Goal: Task Accomplishment & Management: Complete application form

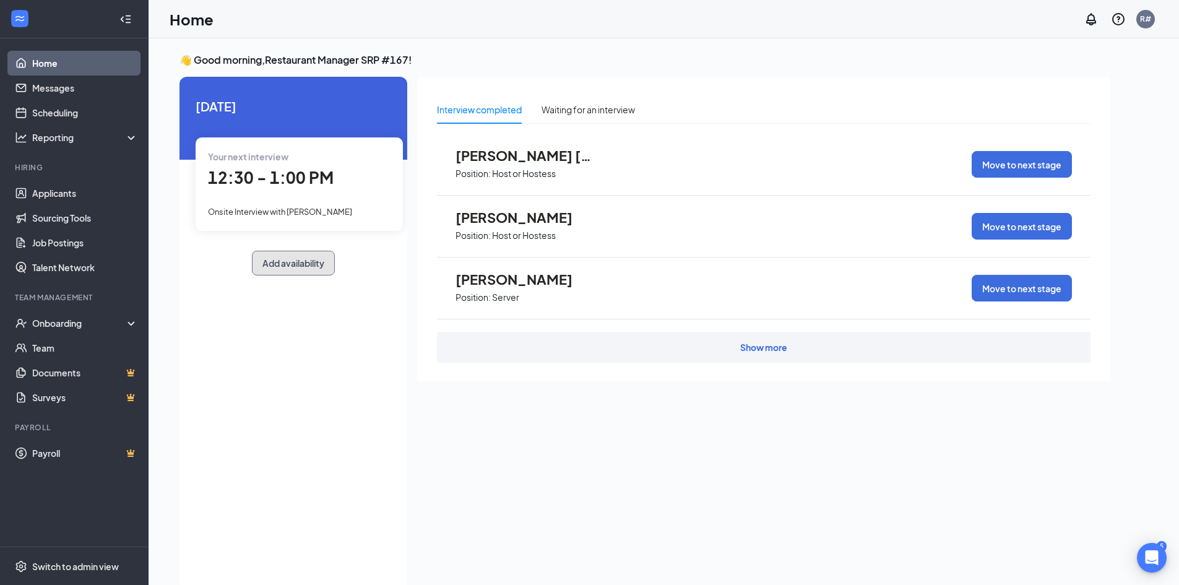
click at [300, 261] on button "Add availability" at bounding box center [293, 263] width 83 height 25
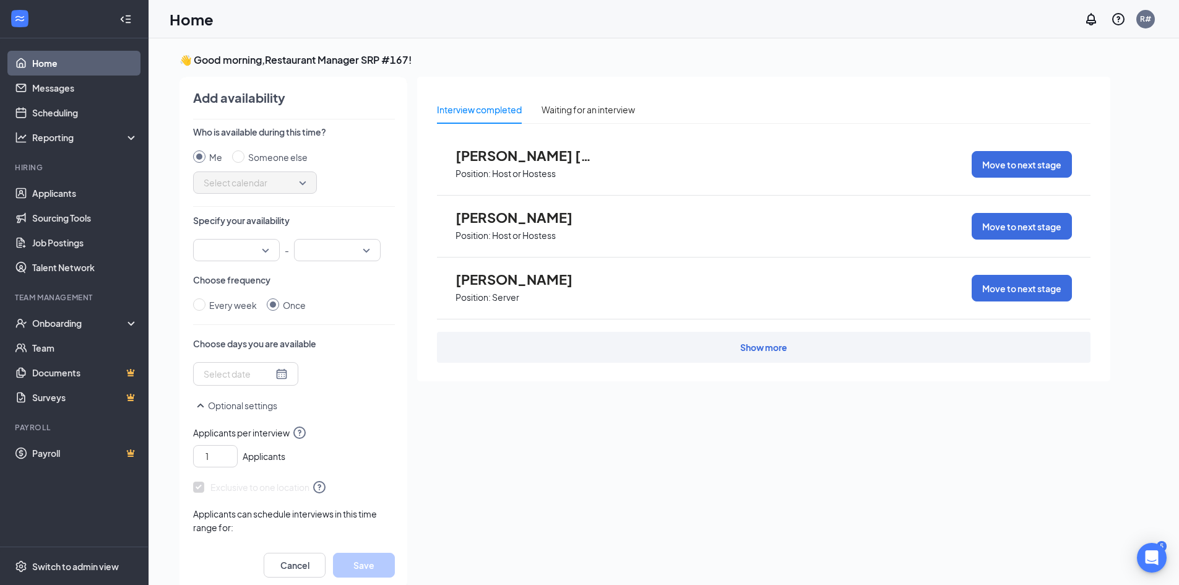
scroll to position [5, 0]
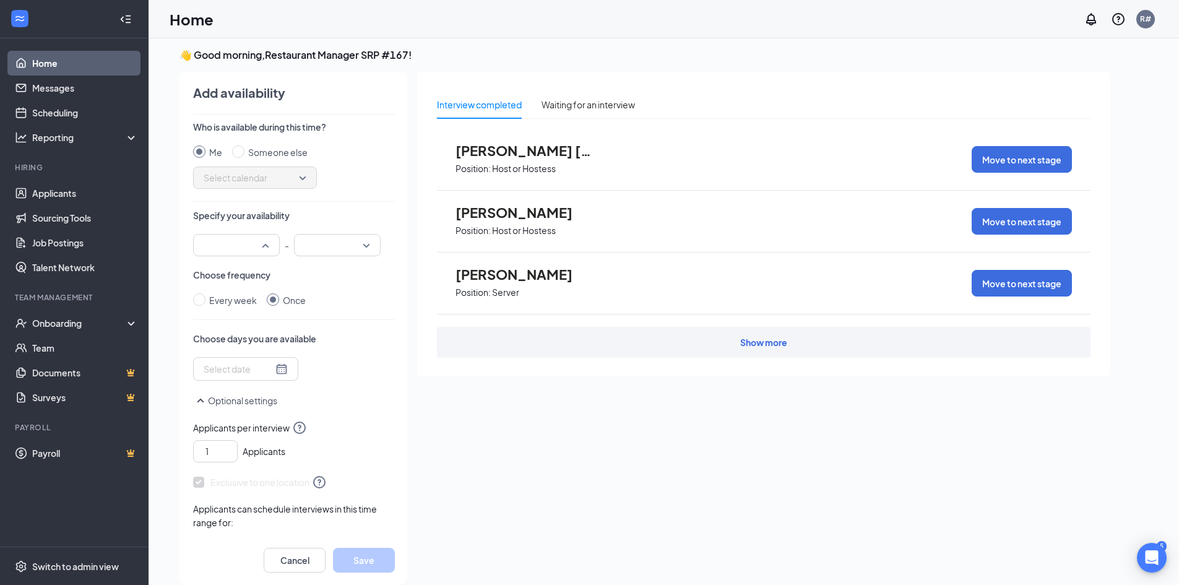
click at [261, 241] on input "search" at bounding box center [231, 245] width 63 height 21
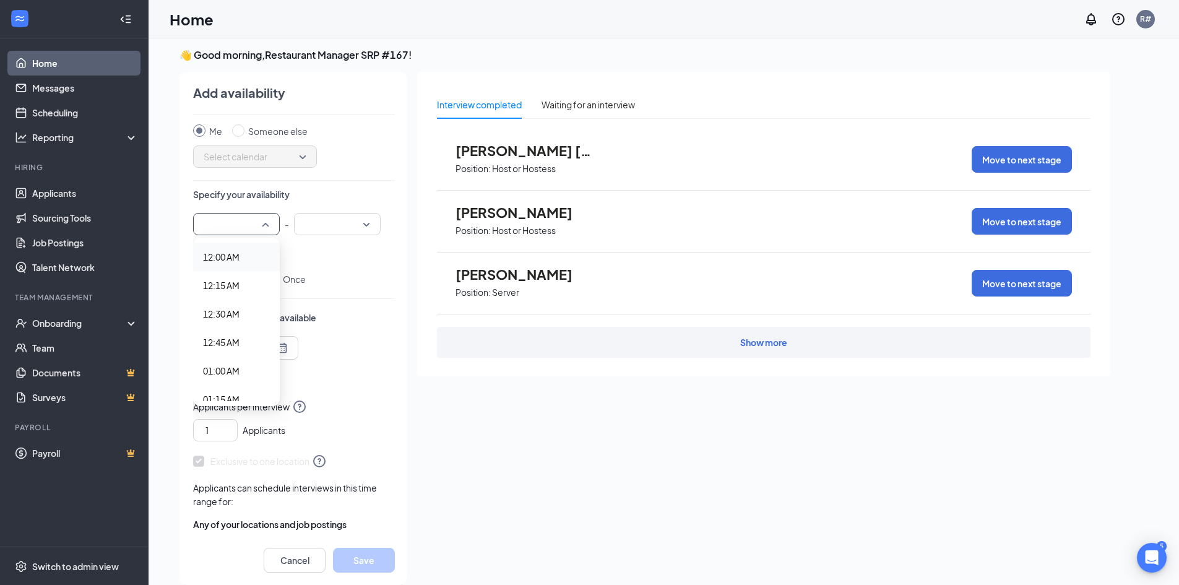
scroll to position [0, 0]
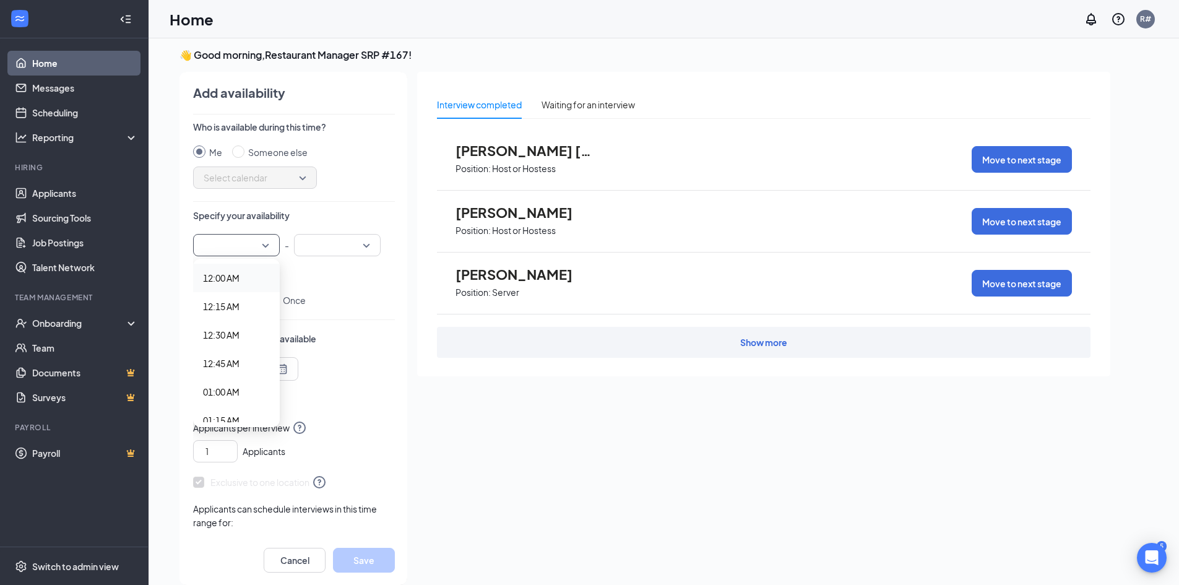
click at [259, 179] on span "Select calendar" at bounding box center [255, 177] width 103 height 19
click at [309, 181] on div "Select calendar" at bounding box center [255, 177] width 124 height 22
click at [306, 179] on span "Select calendar" at bounding box center [255, 177] width 103 height 19
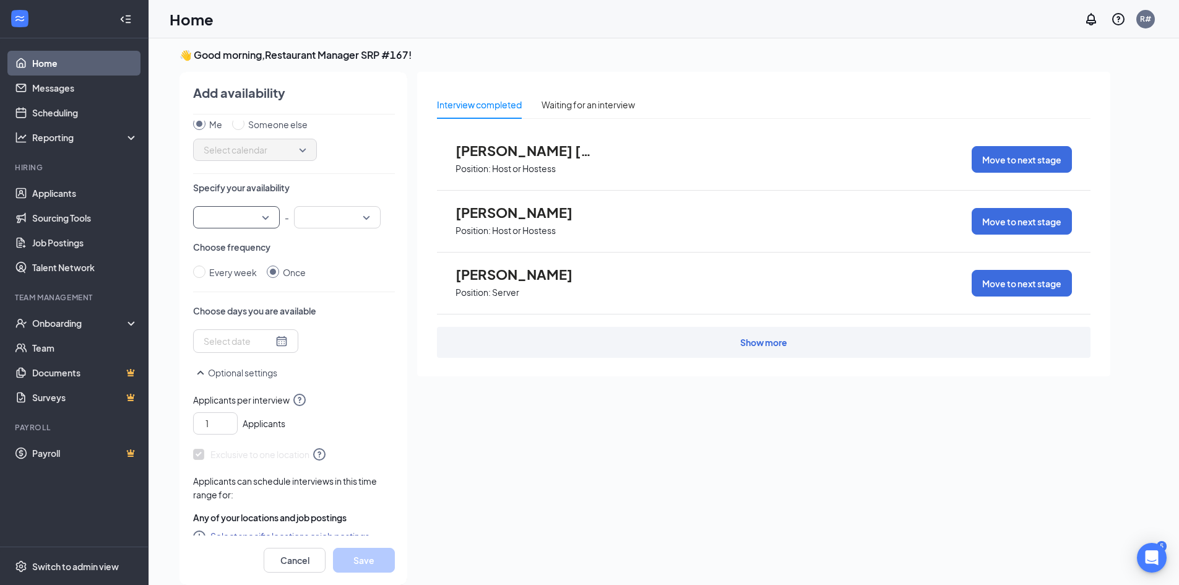
scroll to position [43, 0]
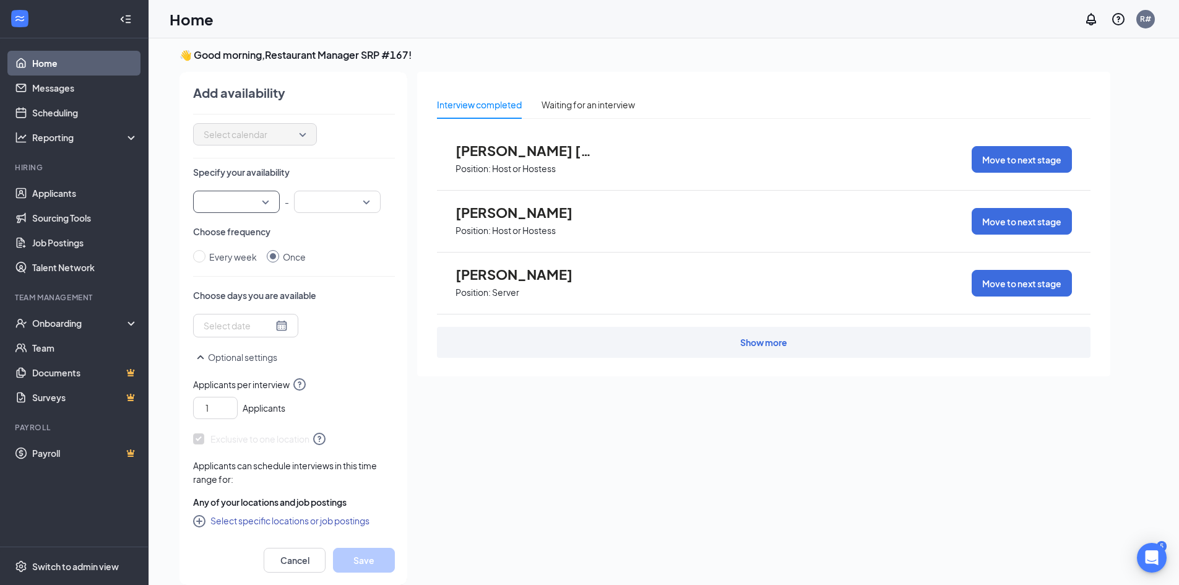
click at [278, 327] on div at bounding box center [246, 326] width 84 height 14
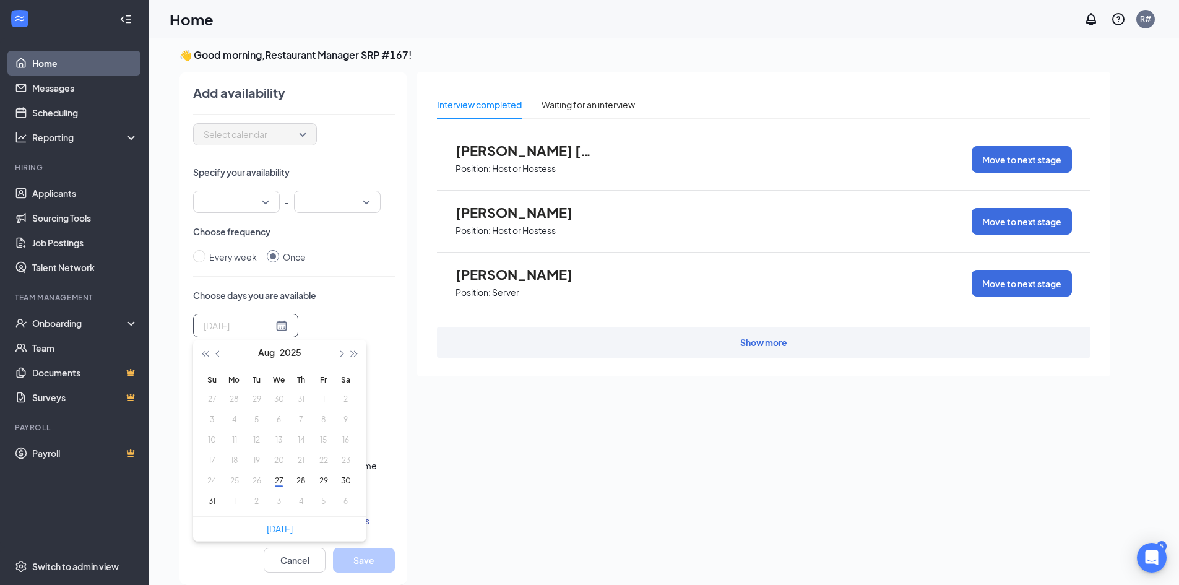
type input "2025-08-30"
click at [319, 478] on button "29" at bounding box center [323, 480] width 23 height 13
type input "2025-08-29"
click at [364, 565] on button "Save" at bounding box center [364, 560] width 62 height 25
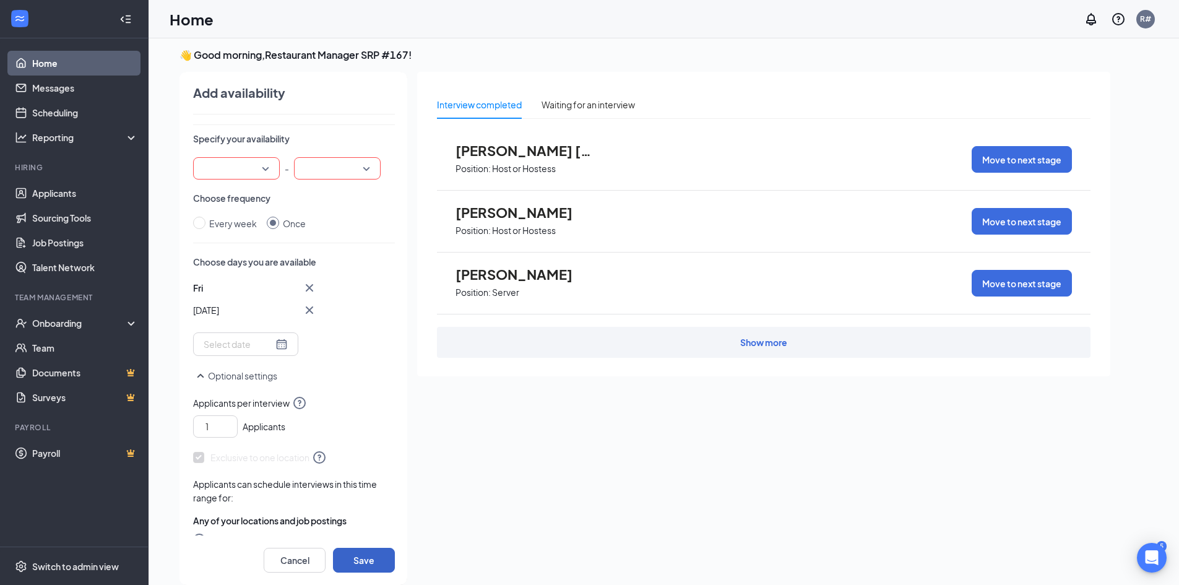
scroll to position [95, 0]
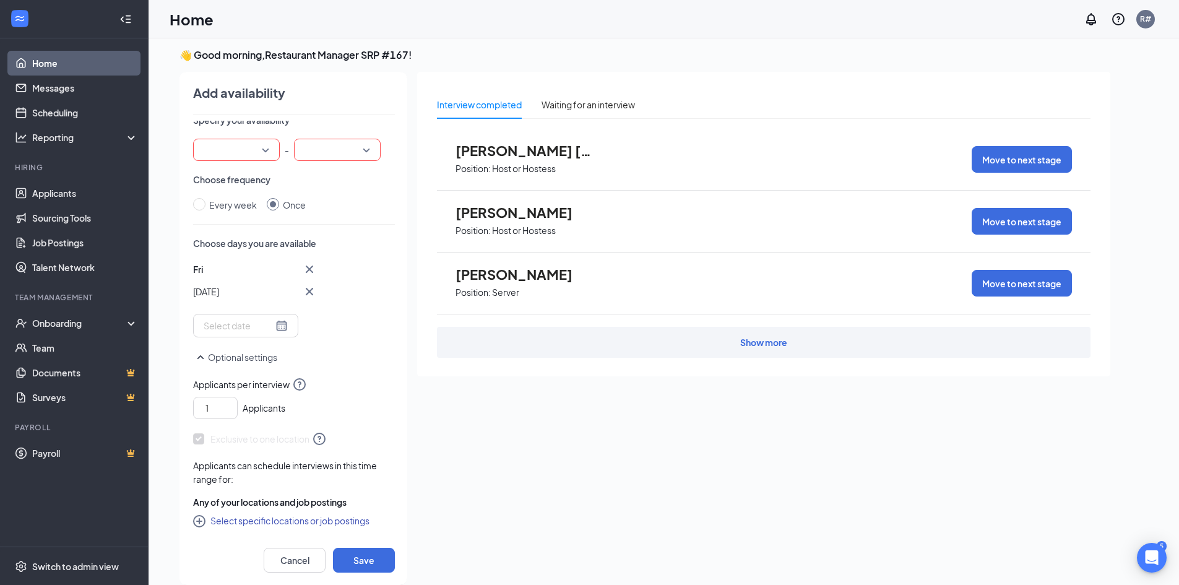
click at [237, 519] on button "Select specific locations or job postings" at bounding box center [281, 520] width 176 height 15
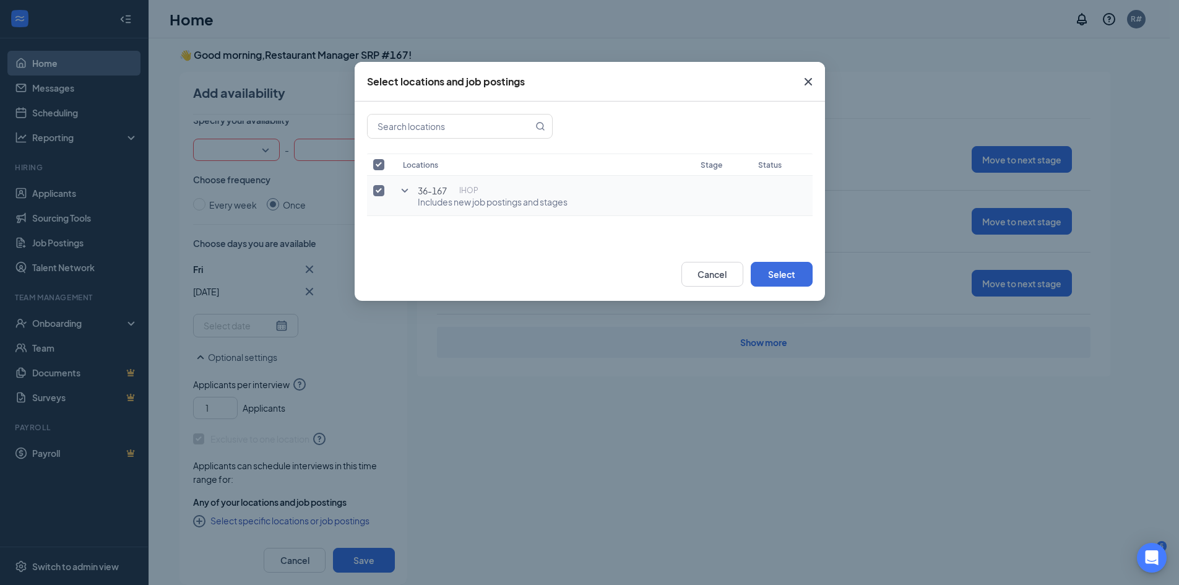
click at [379, 191] on input "checkbox" at bounding box center [378, 190] width 11 height 11
checkbox input "false"
click at [811, 85] on icon "Cross" at bounding box center [807, 81] width 7 height 7
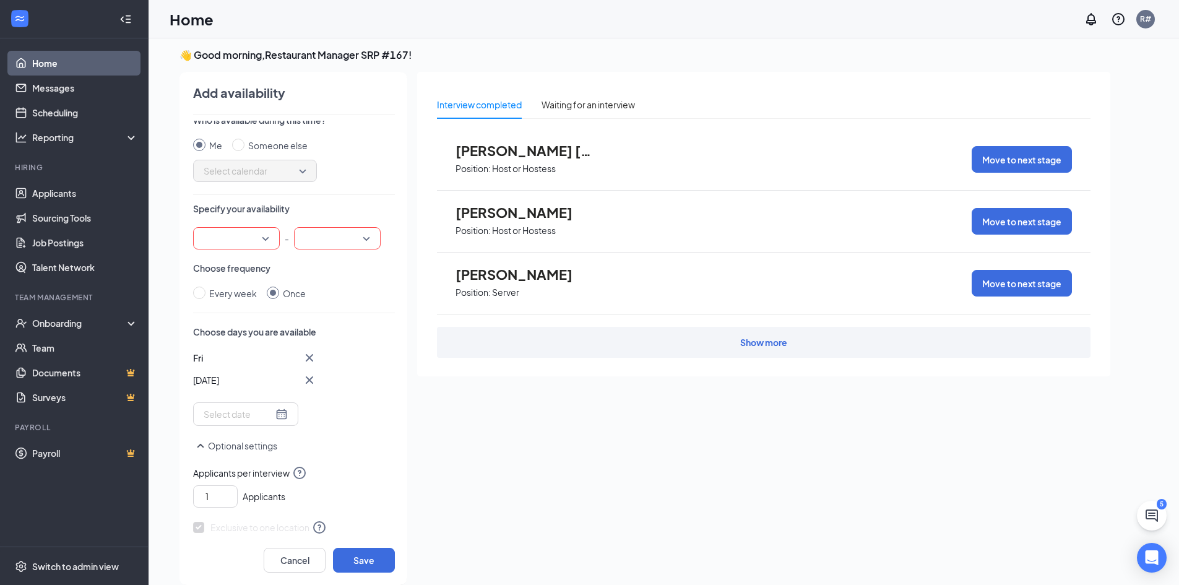
scroll to position [0, 0]
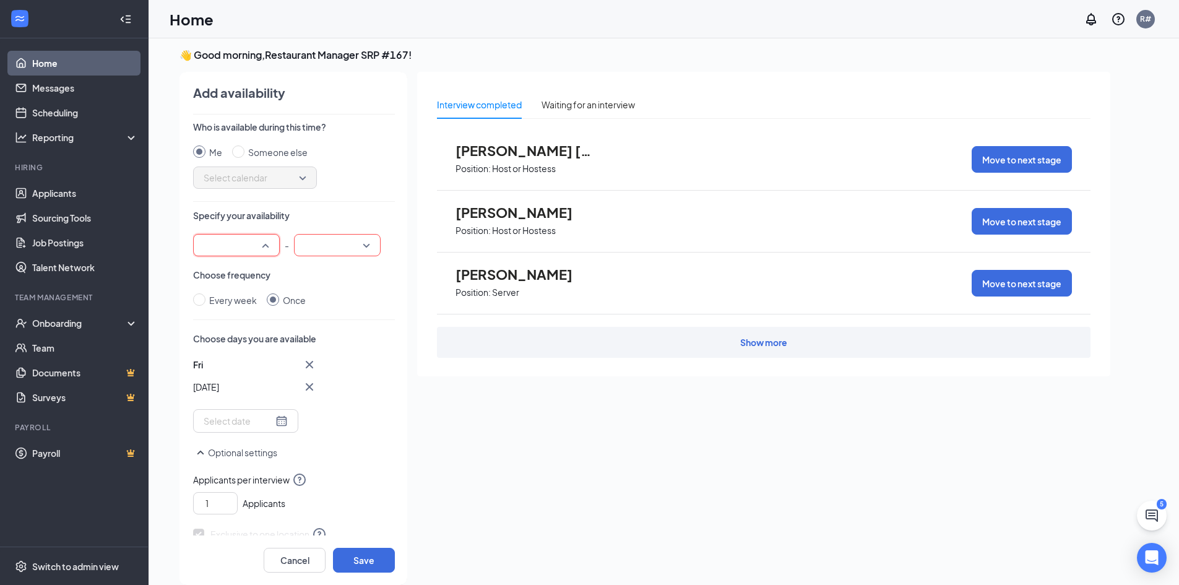
click at [264, 246] on div at bounding box center [236, 245] width 87 height 22
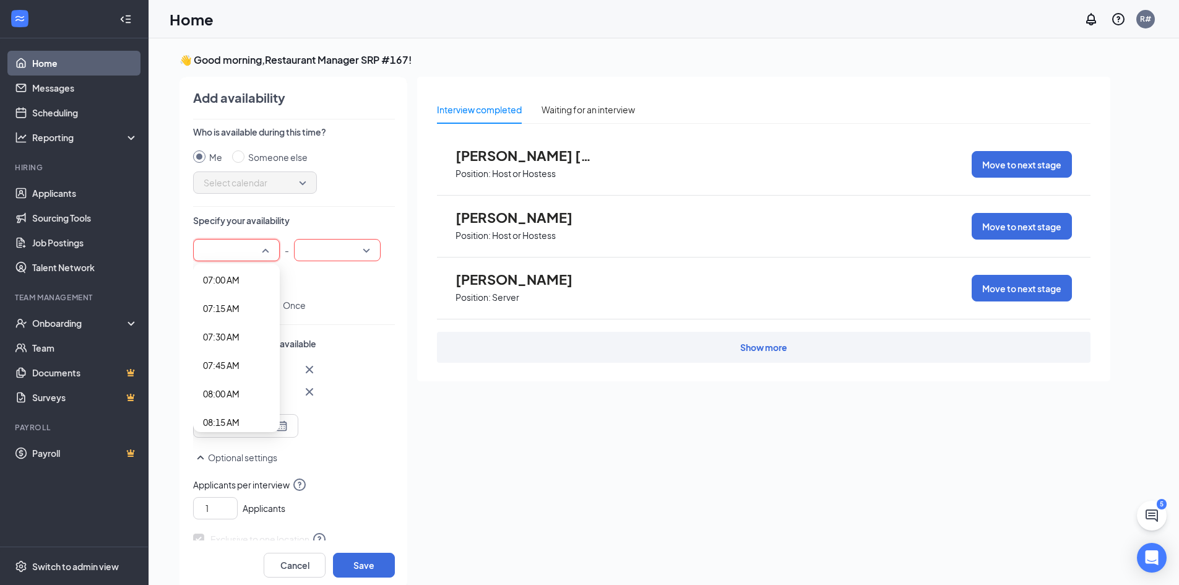
scroll to position [866, 0]
click at [239, 411] on span "08:45 AM" at bounding box center [221, 413] width 37 height 14
click at [369, 248] on div at bounding box center [337, 250] width 87 height 22
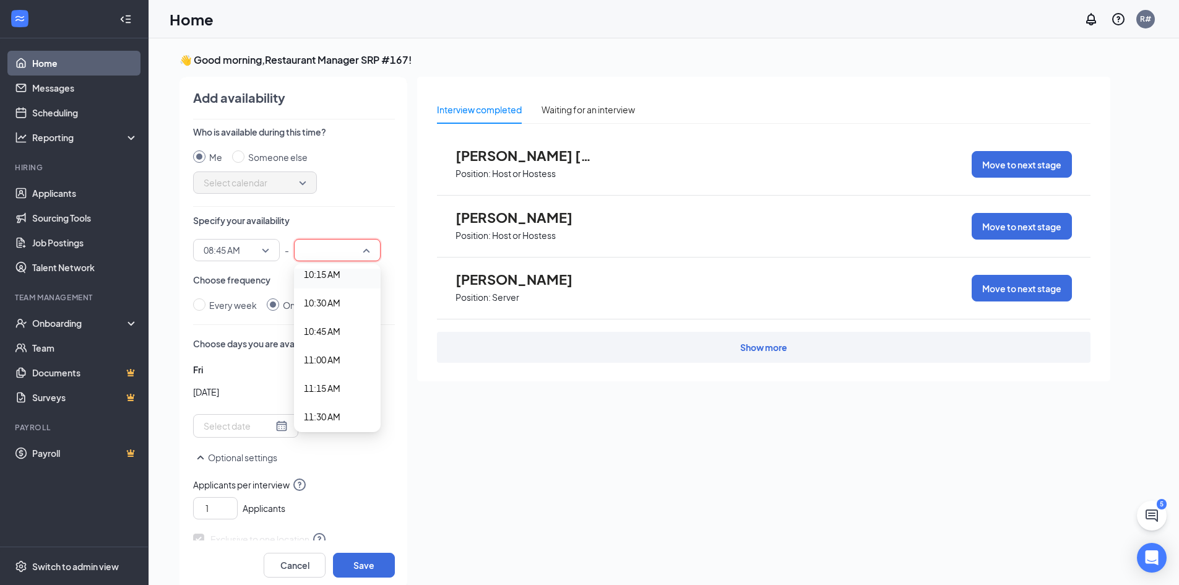
scroll to position [1114, 0]
click at [329, 309] on span "10:00 AM" at bounding box center [322, 308] width 37 height 14
click at [344, 195] on div "Who is available during this time? Me Someone else Select calendar Specify your…" at bounding box center [294, 333] width 202 height 415
click at [376, 570] on button "Save" at bounding box center [364, 565] width 62 height 25
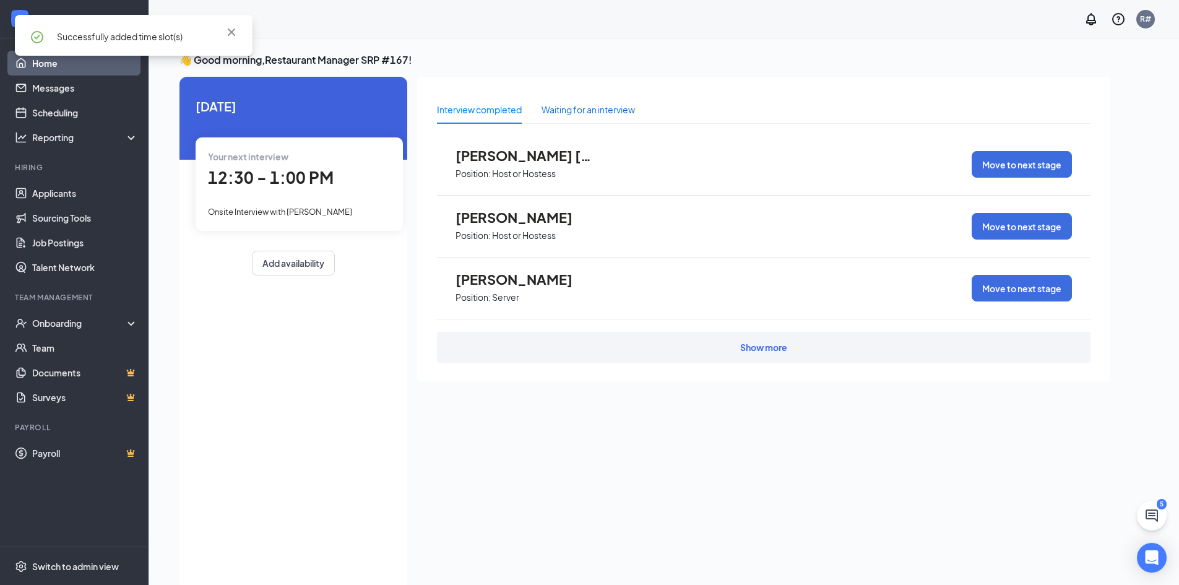
click at [601, 110] on div "Waiting for an interview" at bounding box center [587, 110] width 93 height 14
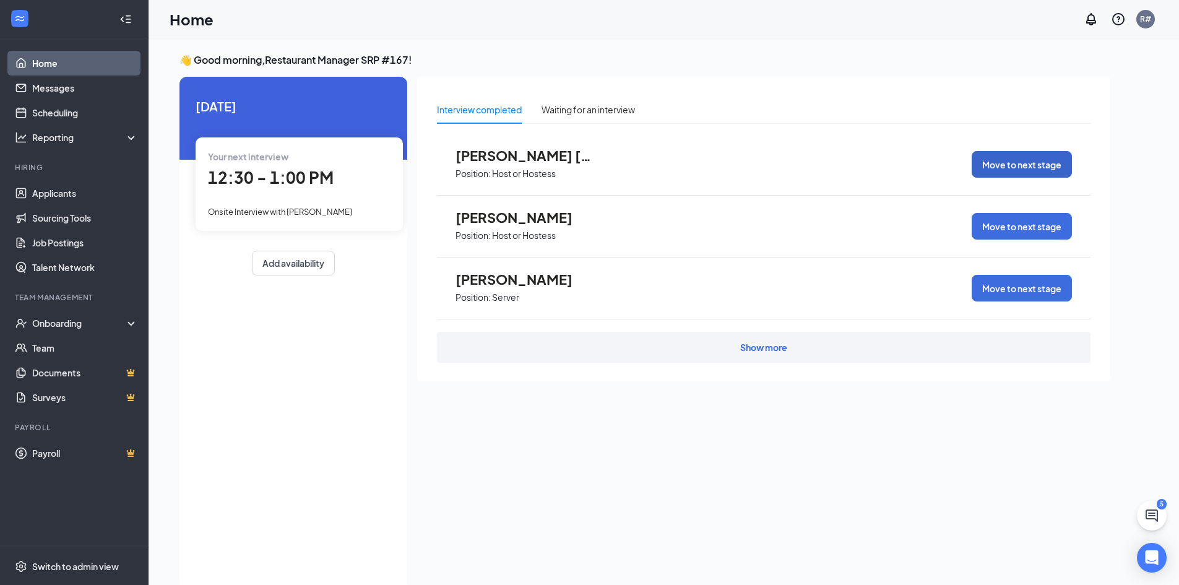
click at [1053, 162] on button "Move to next stage" at bounding box center [1022, 164] width 100 height 27
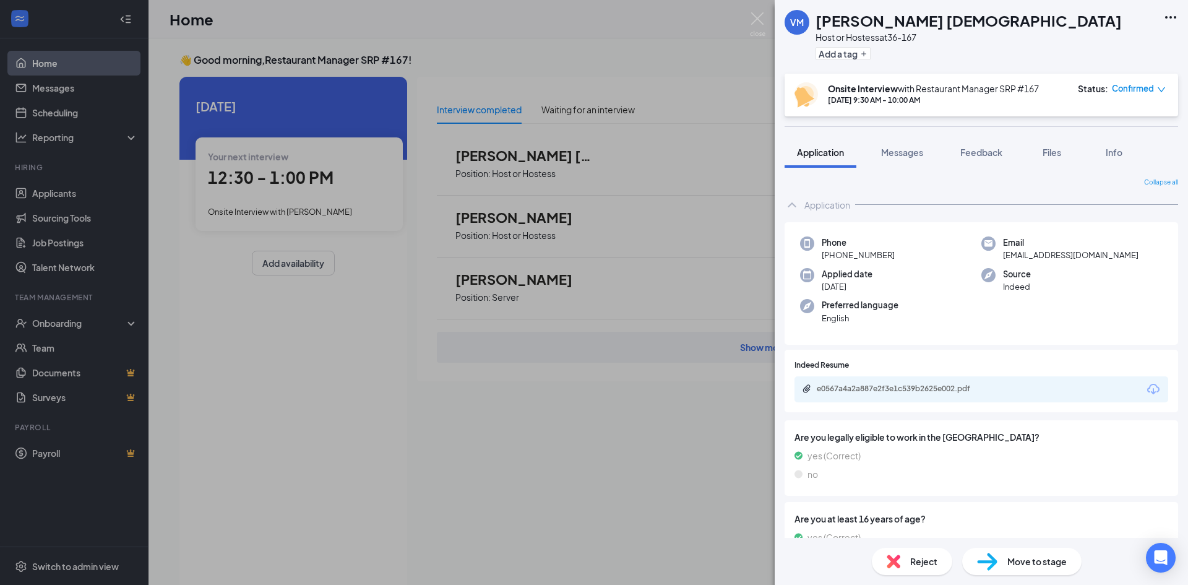
click at [538, 45] on div "VM [PERSON_NAME] Mormon Host or Hostess at 36-167 Add a tag Onsite Interview wi…" at bounding box center [594, 292] width 1188 height 585
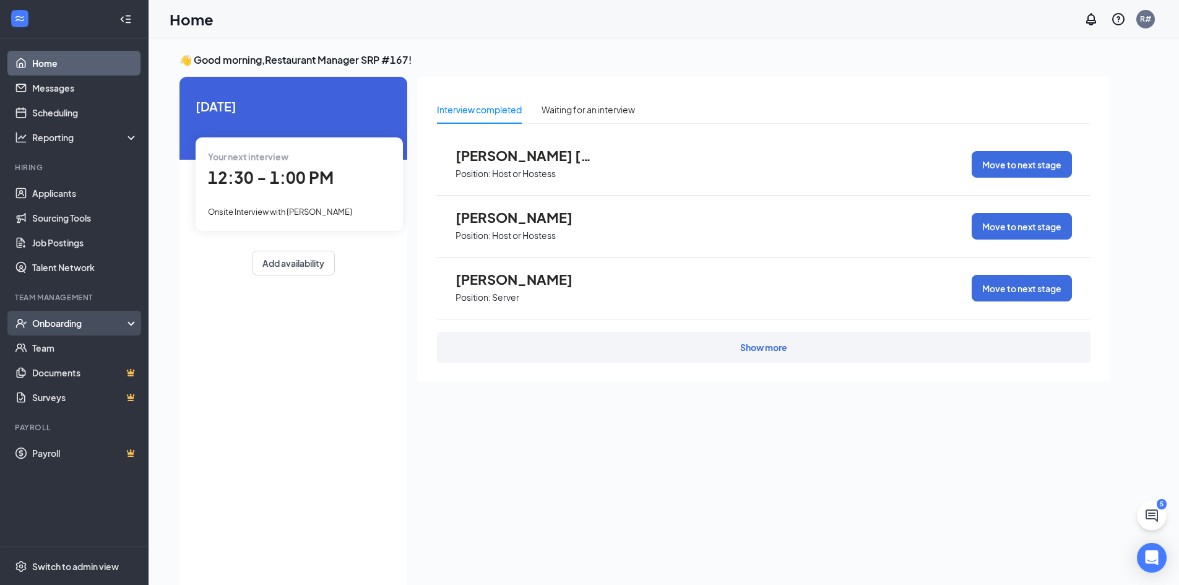
click at [66, 321] on div "Onboarding" at bounding box center [79, 323] width 95 height 12
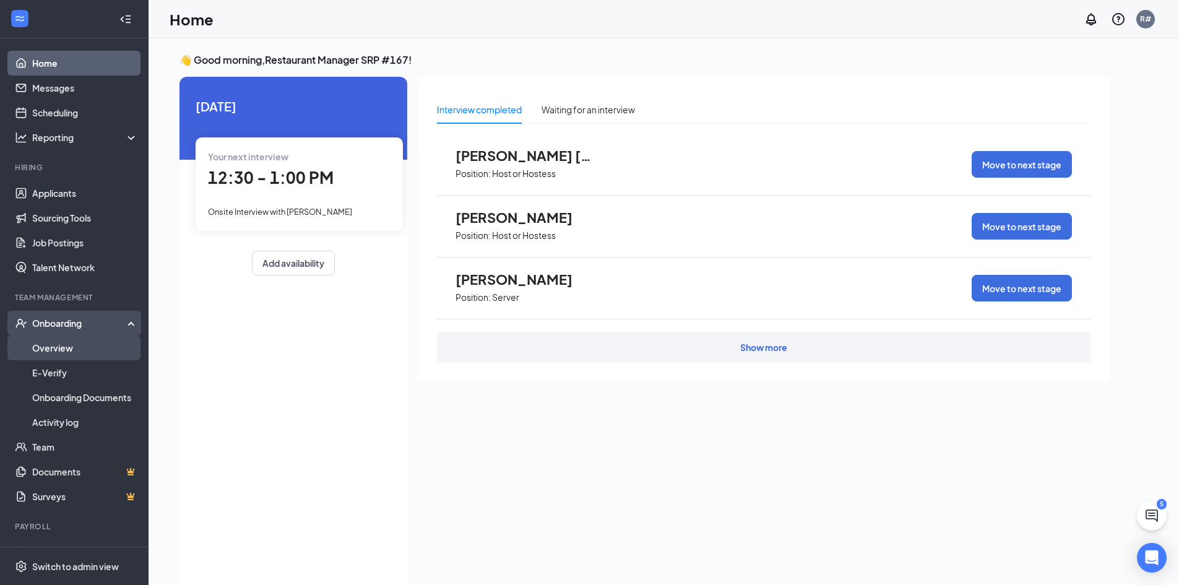
click at [61, 343] on link "Overview" at bounding box center [85, 347] width 106 height 25
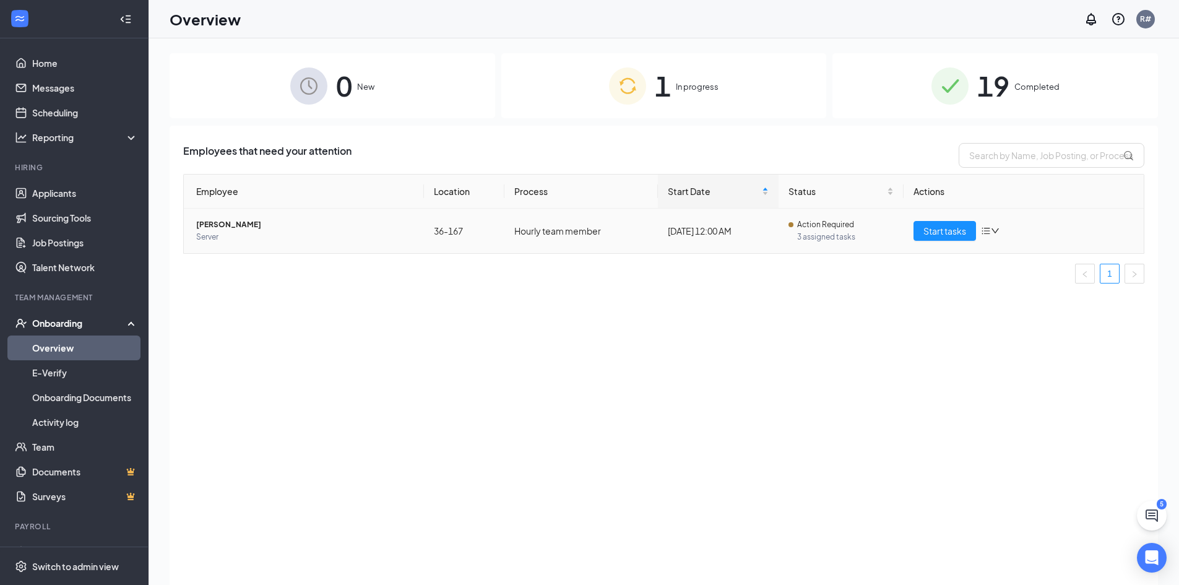
click at [213, 228] on span "[PERSON_NAME]" at bounding box center [305, 224] width 218 height 12
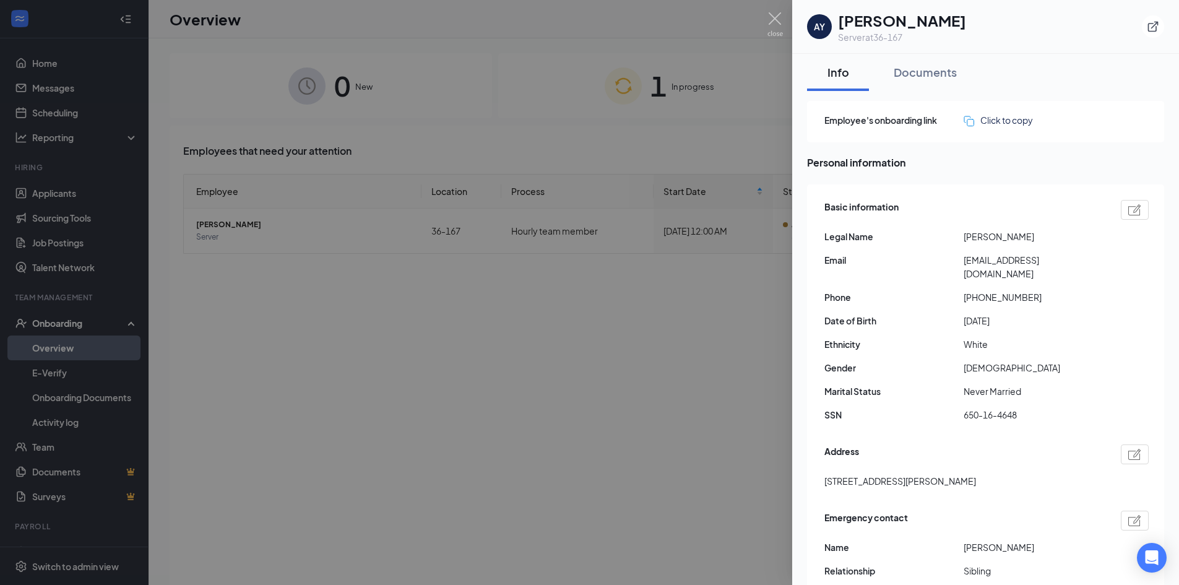
click at [474, 77] on div at bounding box center [589, 292] width 1179 height 585
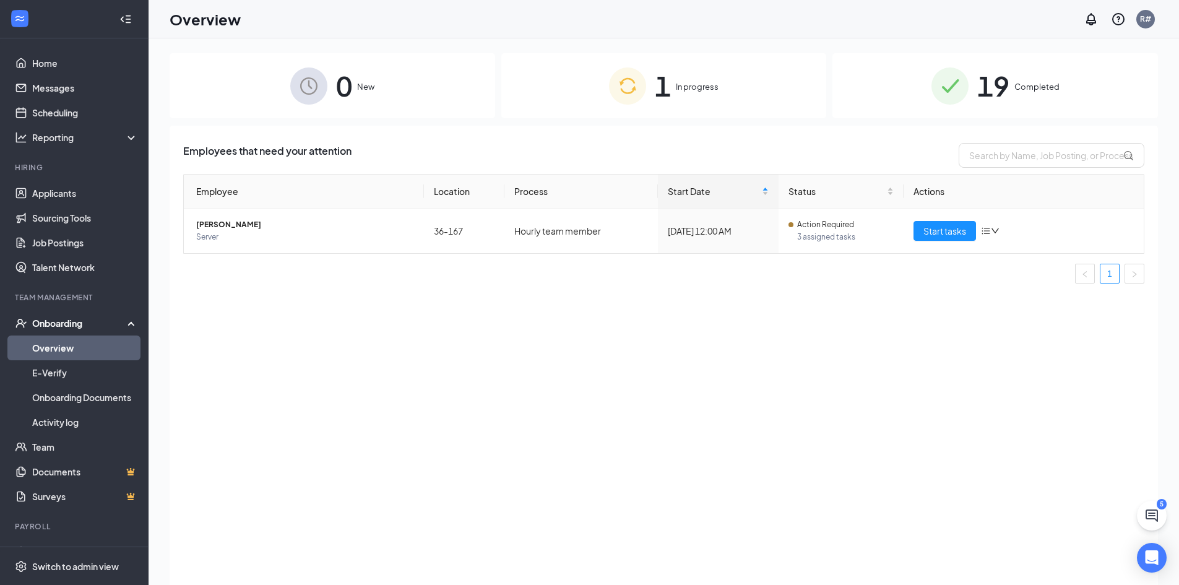
click at [1007, 88] on span "19" at bounding box center [993, 85] width 32 height 43
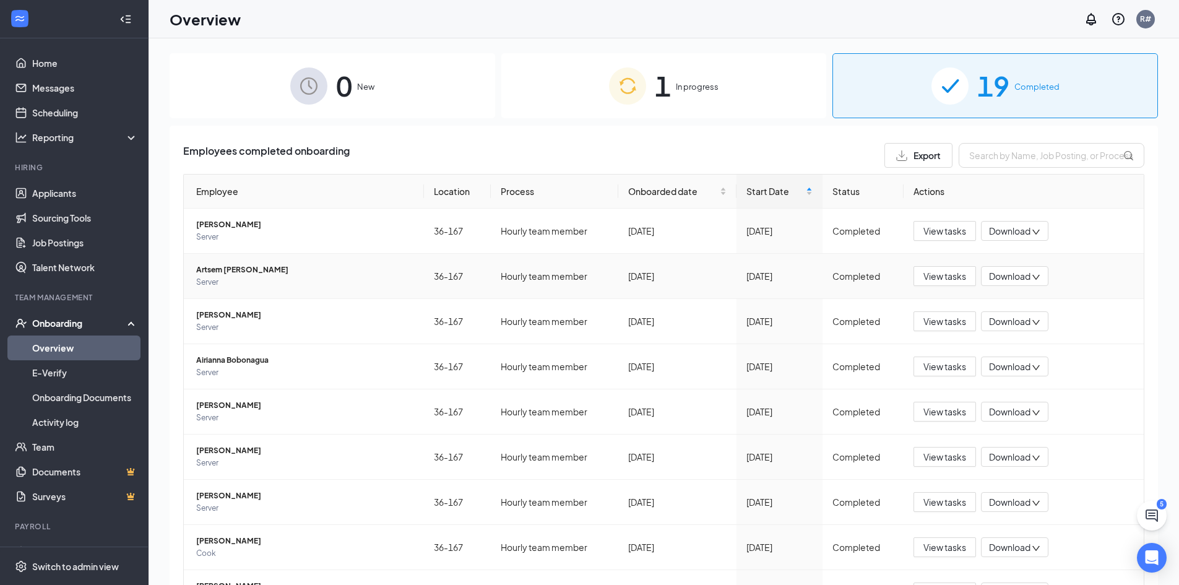
scroll to position [118, 0]
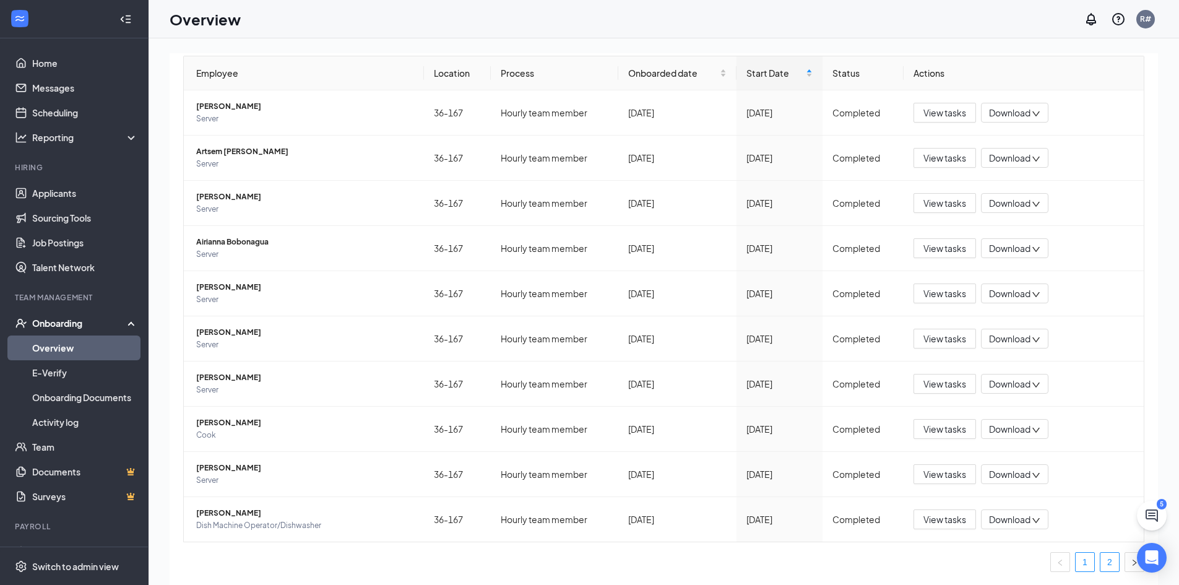
click at [1105, 565] on link "2" at bounding box center [1109, 562] width 19 height 19
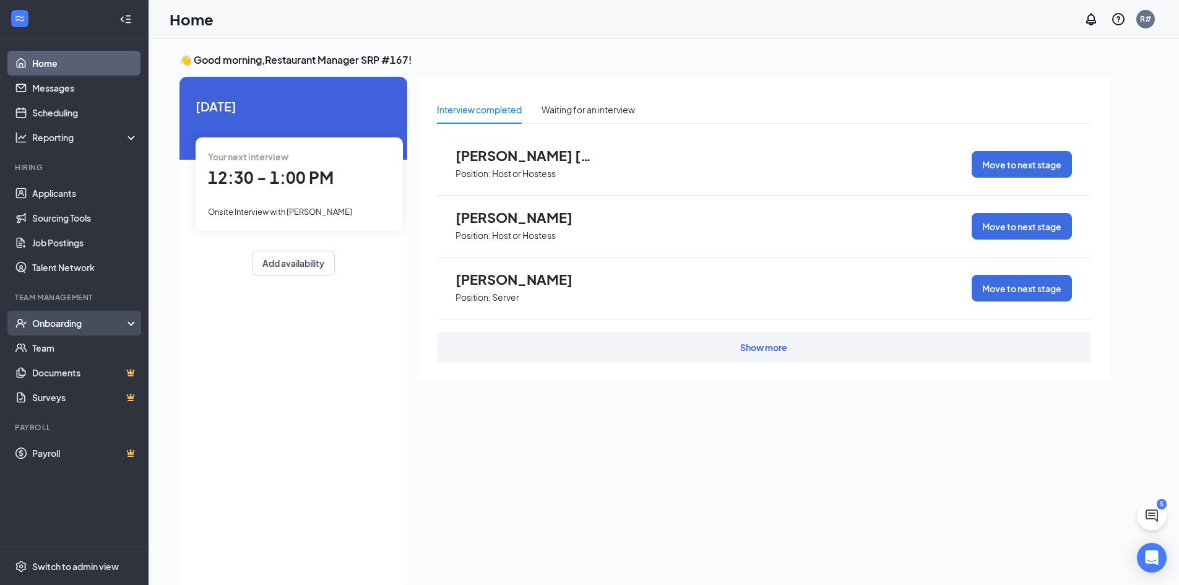
click at [75, 319] on div "Onboarding" at bounding box center [79, 323] width 95 height 12
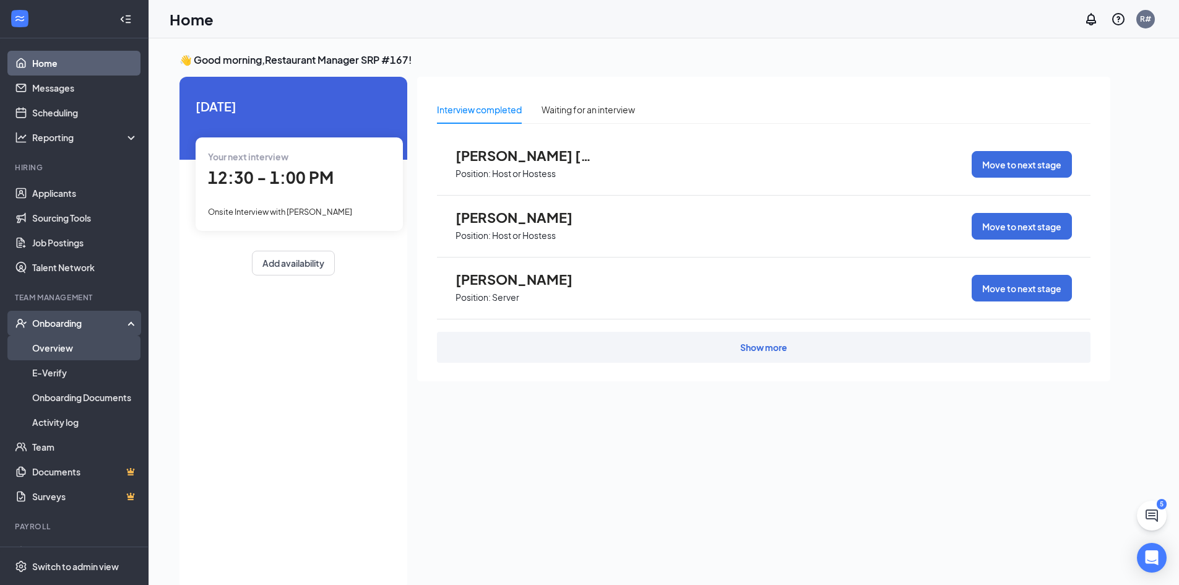
click at [58, 343] on link "Overview" at bounding box center [85, 347] width 106 height 25
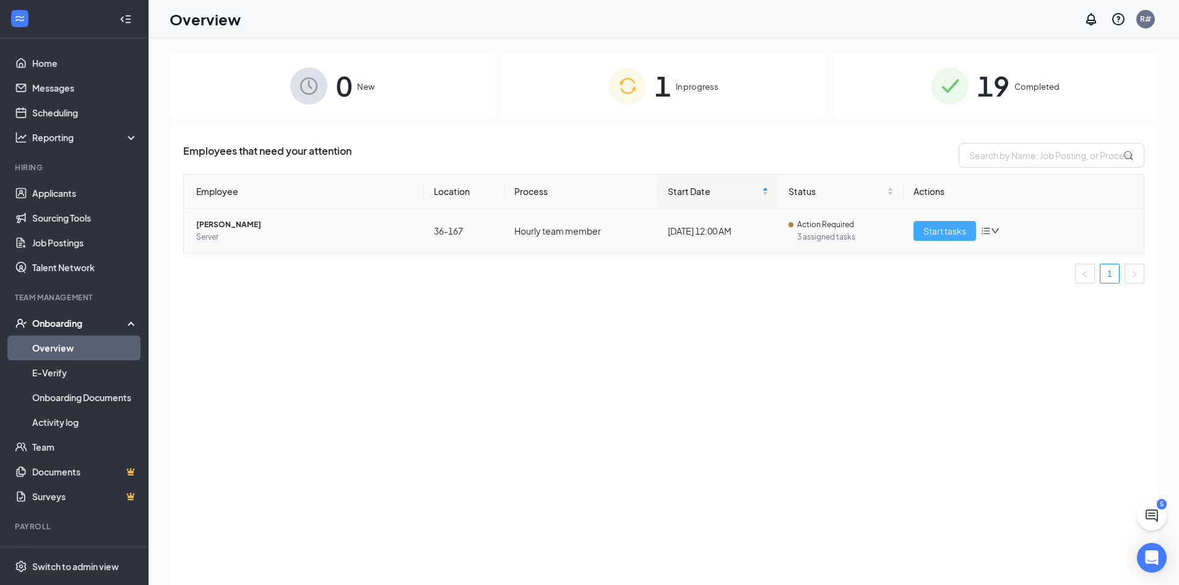
click at [951, 224] on span "Start tasks" at bounding box center [944, 231] width 43 height 14
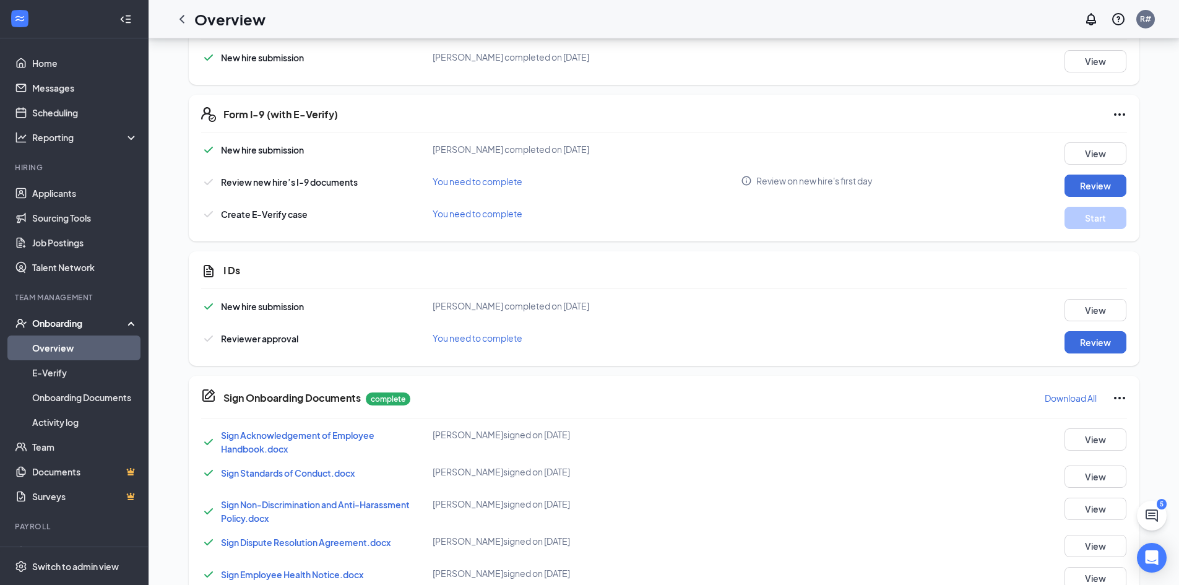
scroll to position [668, 0]
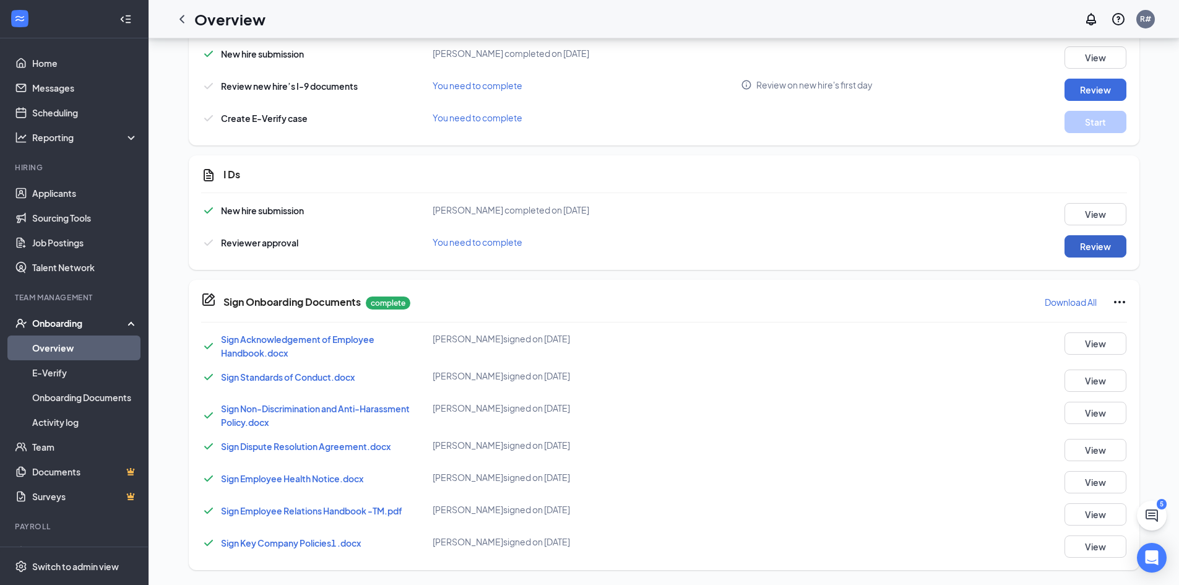
click at [1104, 242] on button "Review" at bounding box center [1095, 246] width 62 height 22
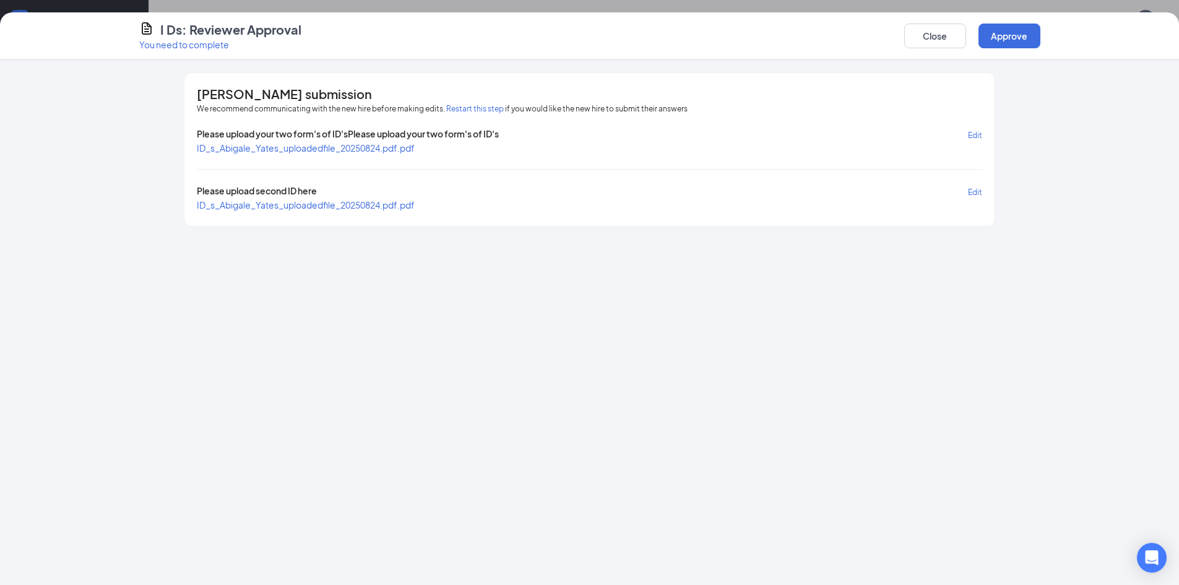
click at [240, 146] on span "ID_s_Abigale_Yates_uploadedfile_20250824.pdf.pdf" at bounding box center [306, 147] width 218 height 11
click at [254, 205] on span "ID_s_Abigale_Yates_uploadedfile_20250824.pdf.pdf" at bounding box center [306, 204] width 218 height 11
click at [1020, 34] on button "Approve" at bounding box center [1009, 36] width 62 height 25
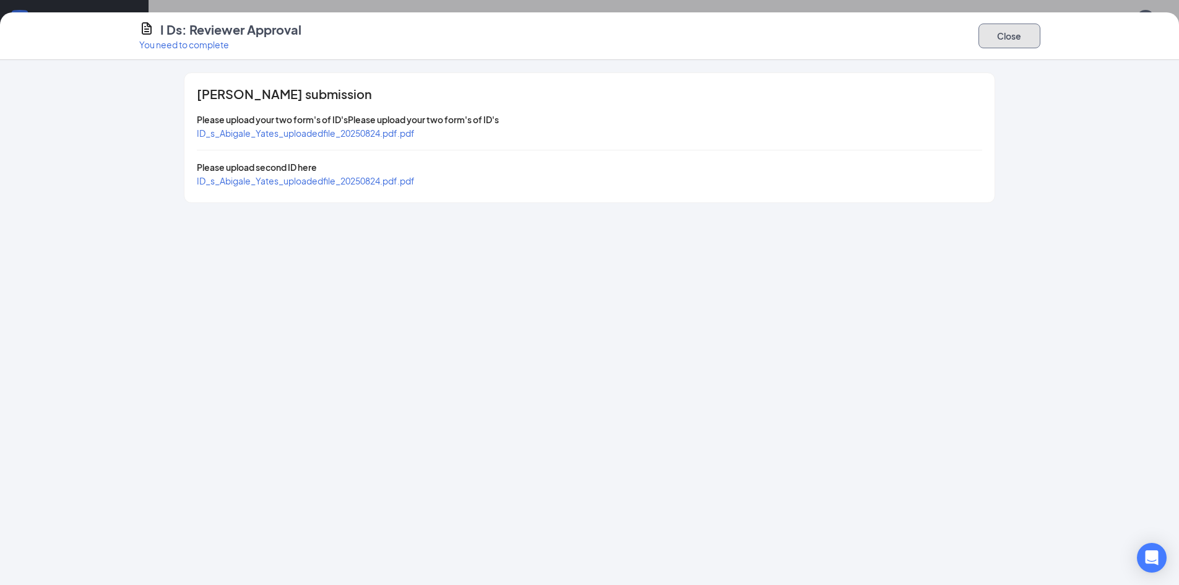
click at [1015, 31] on button "Close" at bounding box center [1009, 36] width 62 height 25
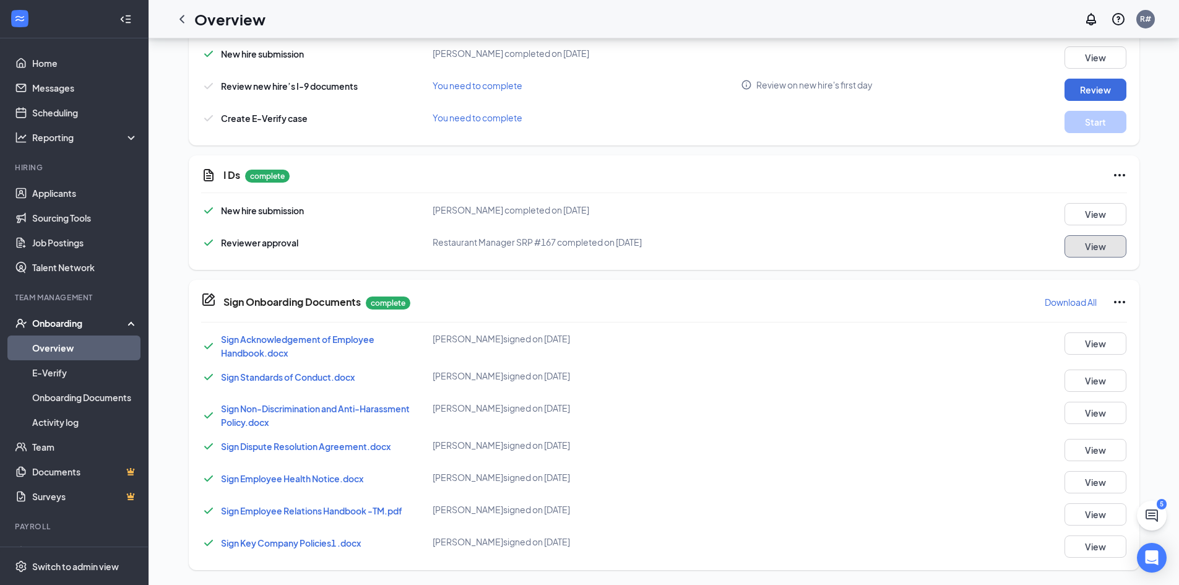
click at [1099, 246] on button "View" at bounding box center [1095, 246] width 62 height 22
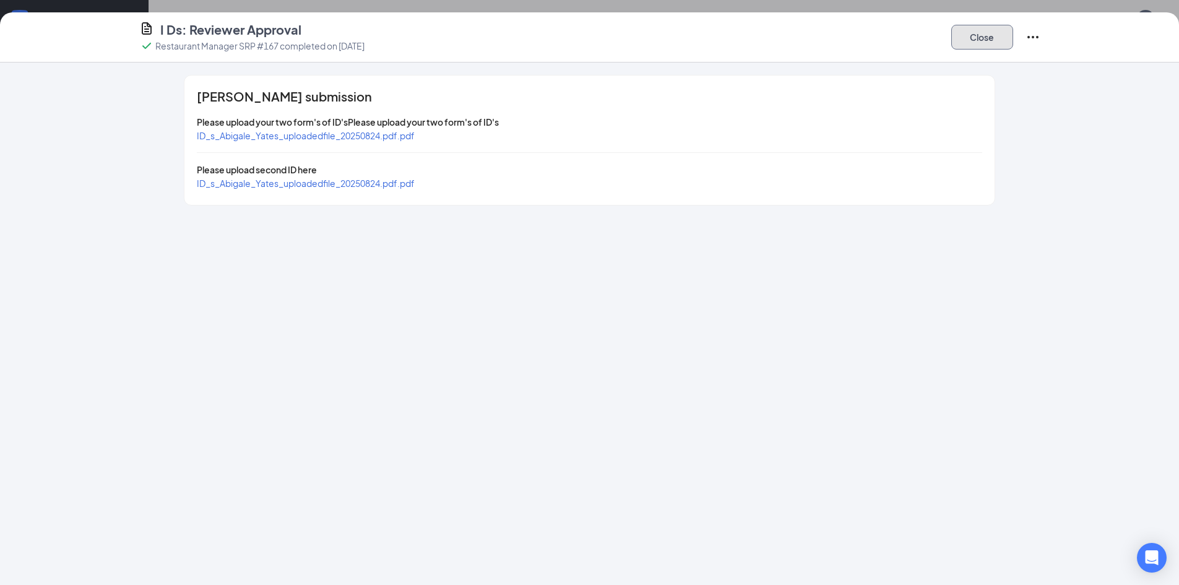
click at [986, 39] on button "Close" at bounding box center [982, 37] width 62 height 25
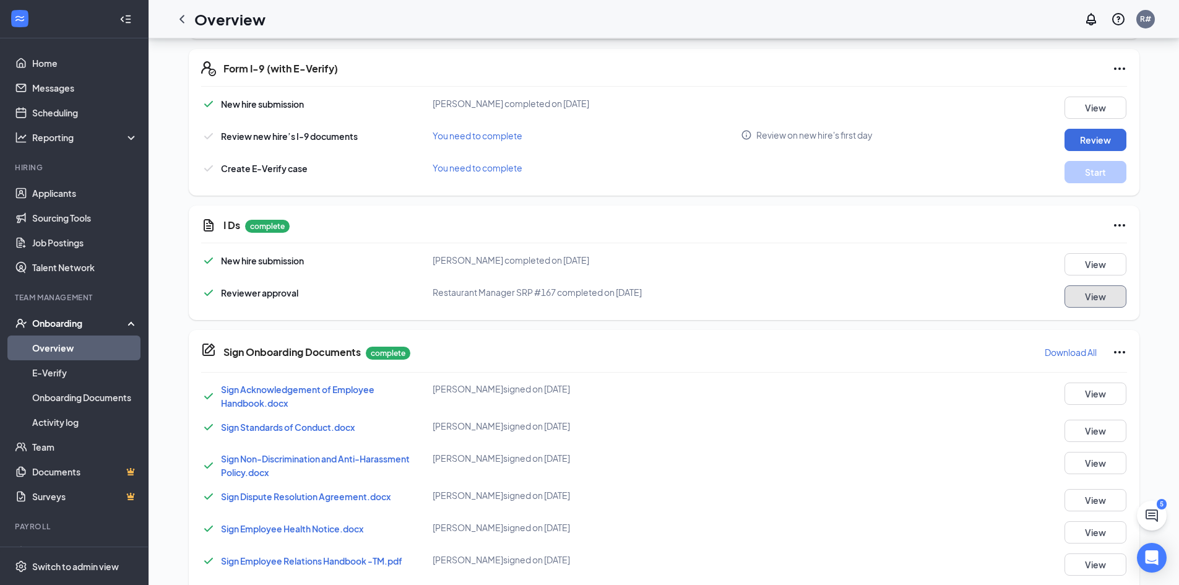
scroll to position [482, 0]
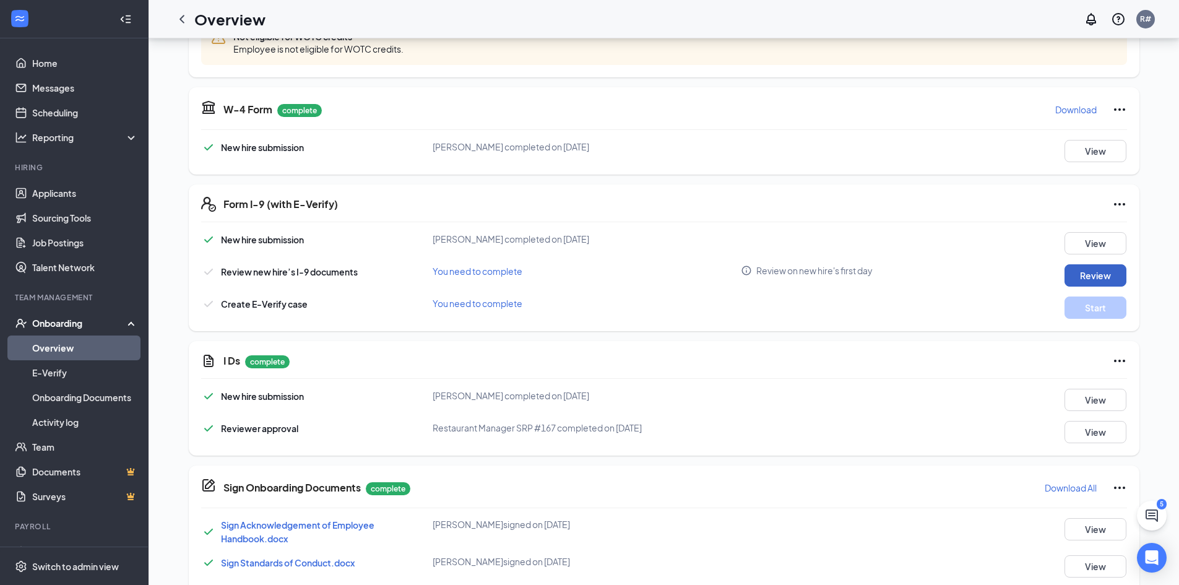
click at [1105, 278] on button "Review" at bounding box center [1095, 275] width 62 height 22
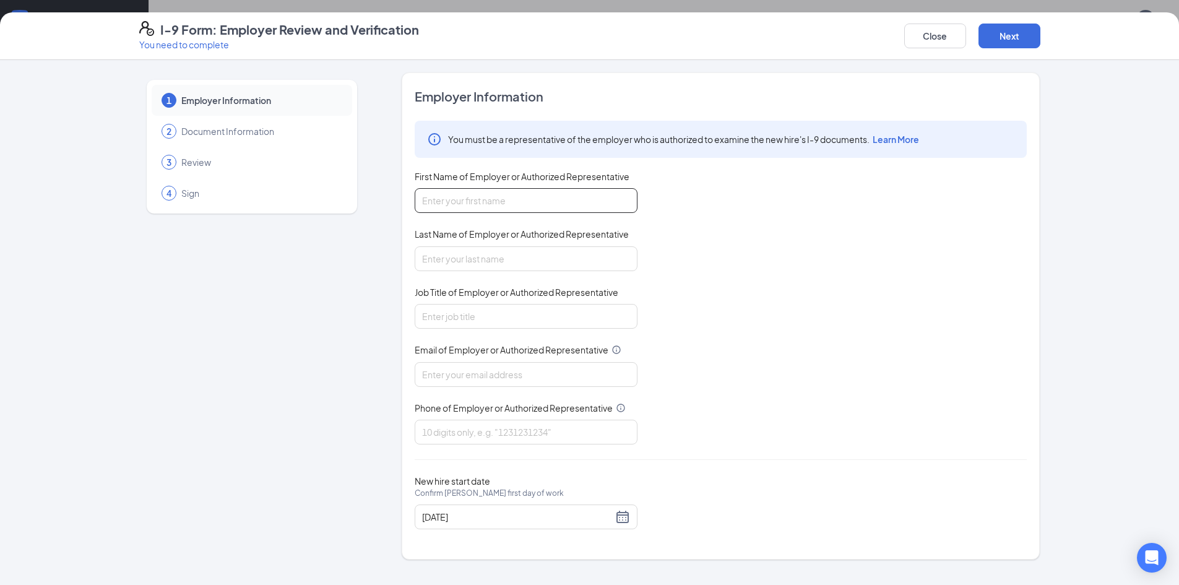
click at [517, 202] on input "First Name of Employer or Authorized Representative" at bounding box center [526, 200] width 223 height 25
type input "Nancy"
click at [477, 252] on input "Last Name of Employer or Authorized Representative" at bounding box center [526, 258] width 223 height 25
type input "Dantzler"
click at [494, 314] on input "Job Title of Employer or Authorized Representative" at bounding box center [526, 316] width 223 height 25
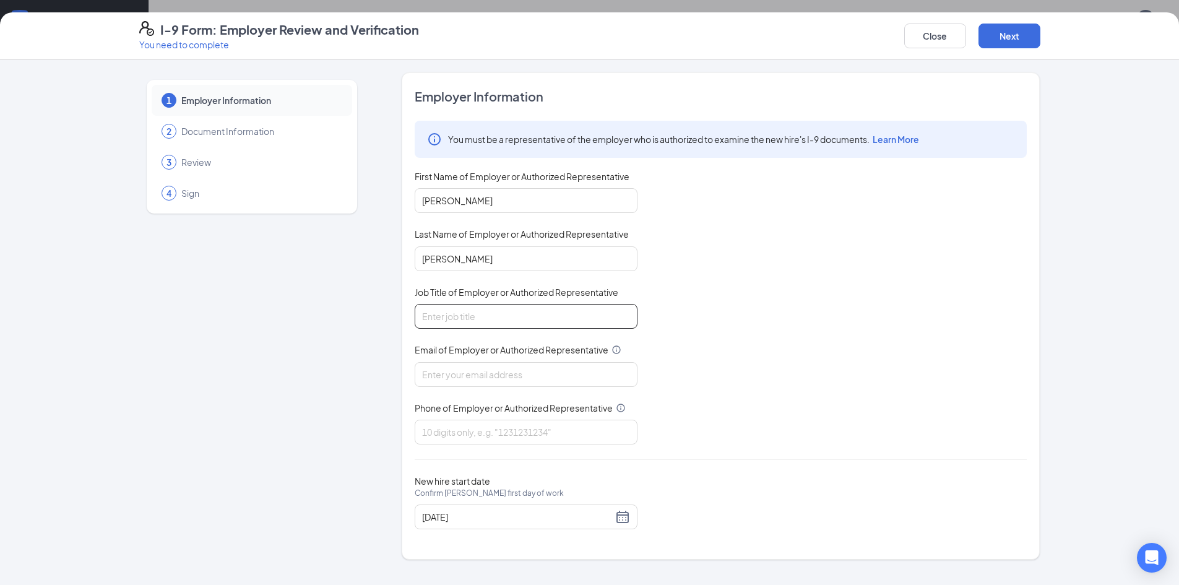
type input "manger"
click at [496, 372] on input "Email of Employer or Authorized Representative" at bounding box center [526, 374] width 223 height 25
type input "srp167@srpihop.com"
click at [489, 430] on input "Phone of Employer or Authorized Representative" at bounding box center [526, 432] width 223 height 25
type input "8139621102"
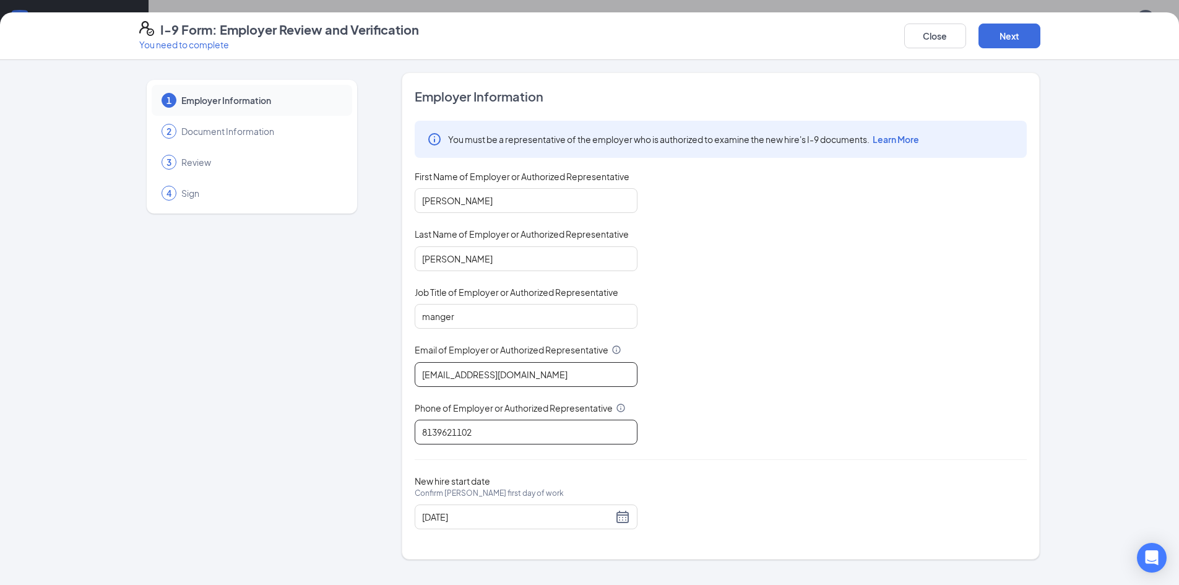
scroll to position [668, 0]
click at [624, 515] on div "08/27/2025" at bounding box center [526, 516] width 208 height 15
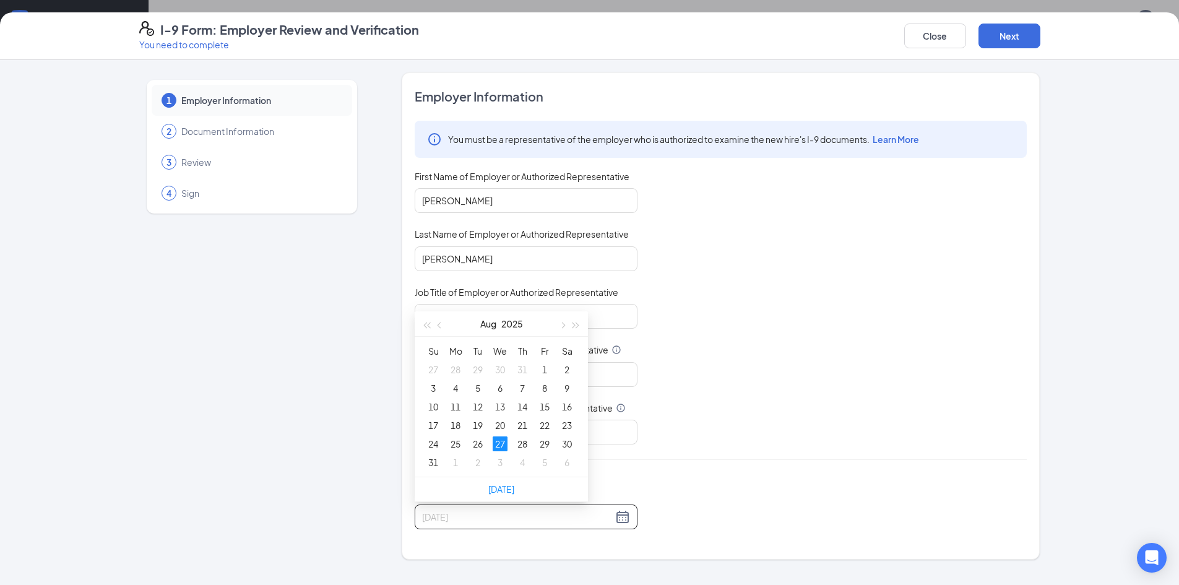
type input "08/27/2025"
click at [775, 343] on div "You must be a representative of the employer who is authorized to examine the n…" at bounding box center [721, 283] width 612 height 324
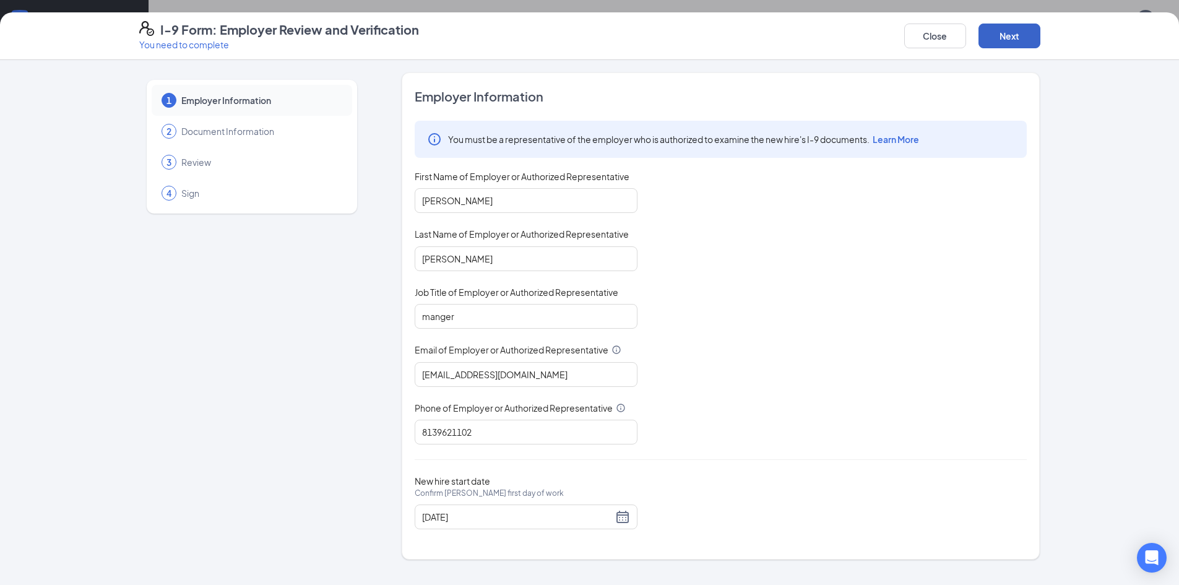
click at [1020, 28] on button "Next" at bounding box center [1009, 36] width 62 height 25
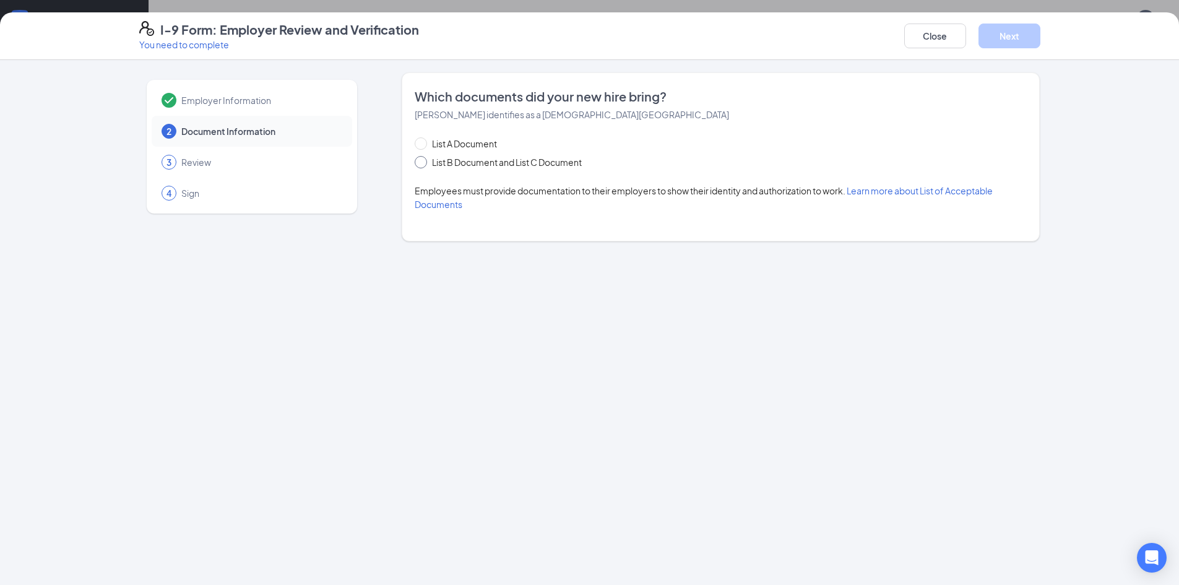
click at [422, 162] on input "List B Document and List C Document" at bounding box center [419, 160] width 9 height 9
radio input "true"
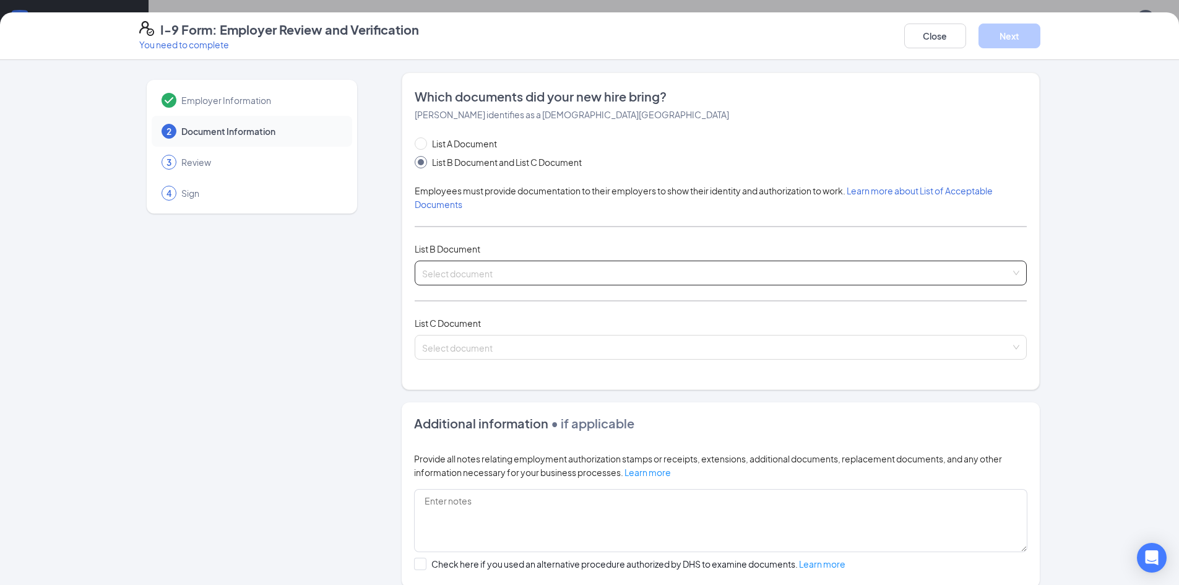
click at [476, 272] on input "search" at bounding box center [716, 270] width 589 height 19
